Goal: Obtain resource: Obtain resource

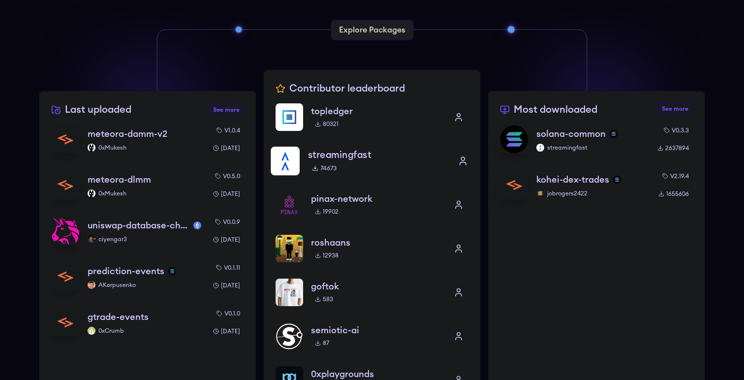
scroll to position [282, 0]
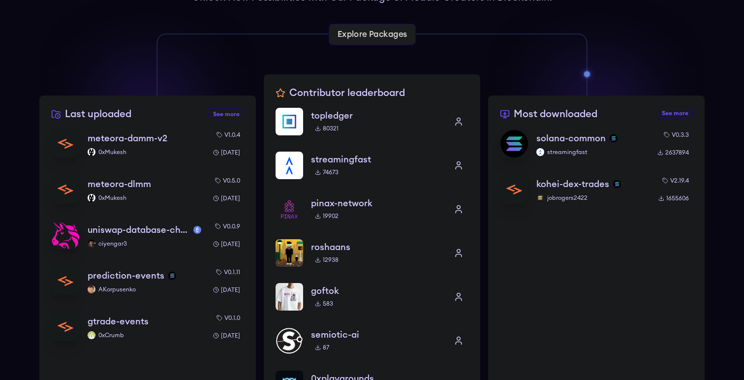
click at [380, 30] on link "Explore Packages" at bounding box center [371, 35] width 87 height 22
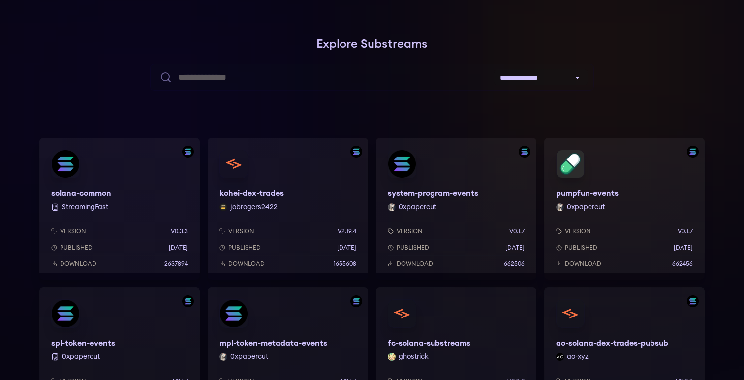
scroll to position [40, 0]
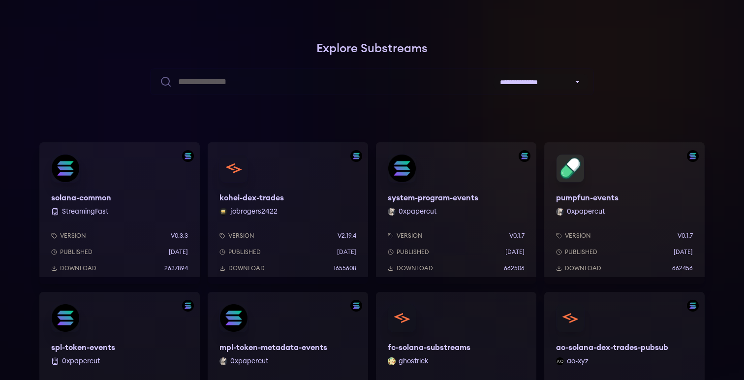
click at [269, 194] on div "kohei-dex-trades jobrogers2422 Version v2.19.4 Published [DATE] Download 1655608" at bounding box center [288, 213] width 160 height 142
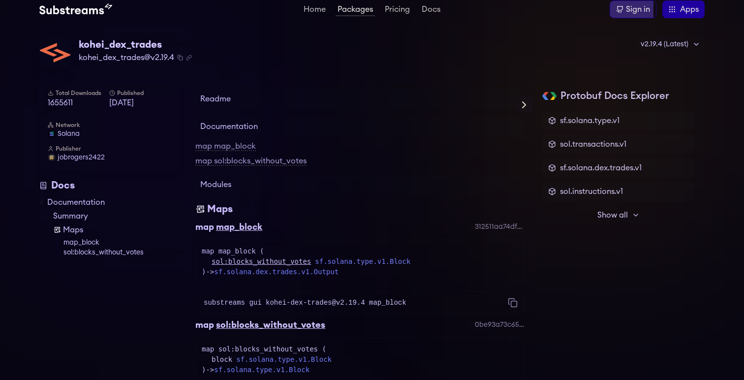
scroll to position [7, 0]
